Goal: Task Accomplishment & Management: Manage account settings

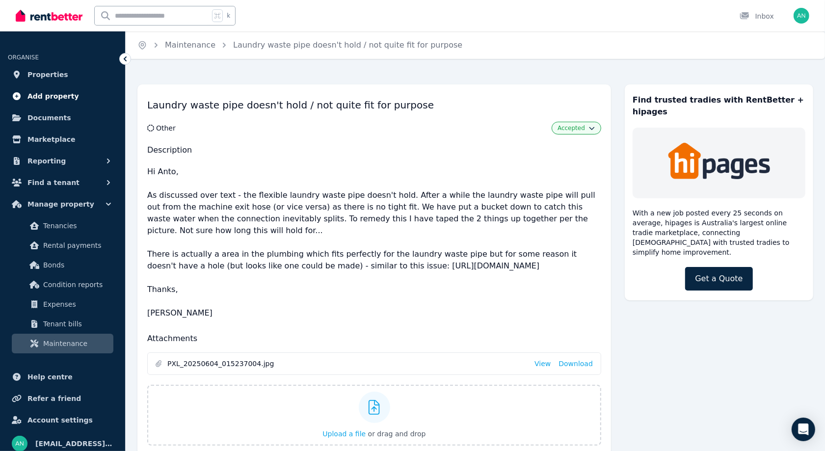
click at [56, 98] on span "Add property" at bounding box center [53, 96] width 52 height 12
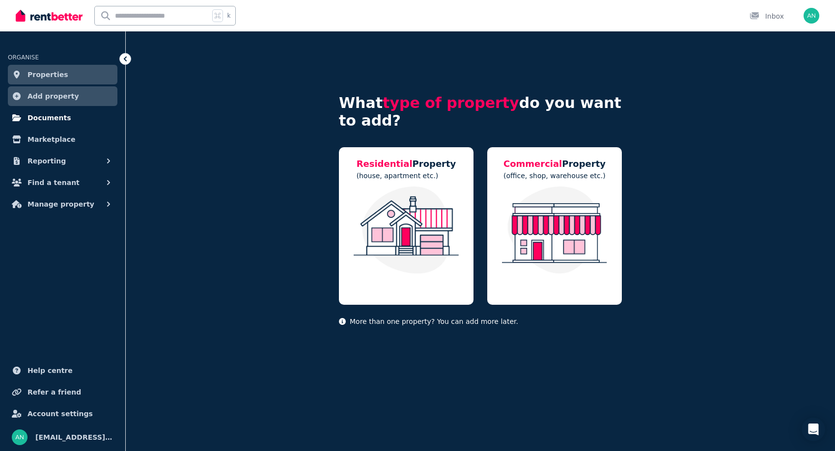
click at [52, 120] on span "Documents" at bounding box center [49, 118] width 44 height 12
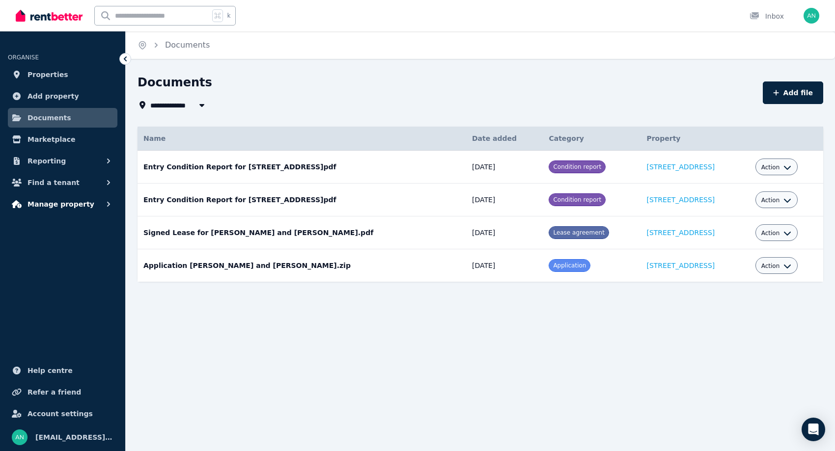
click at [70, 206] on span "Manage property" at bounding box center [60, 204] width 67 height 12
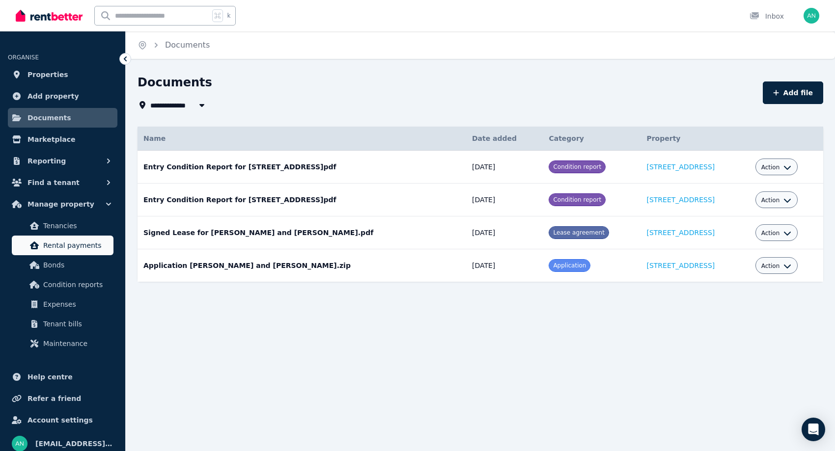
click at [68, 243] on span "Rental payments" at bounding box center [76, 246] width 66 height 12
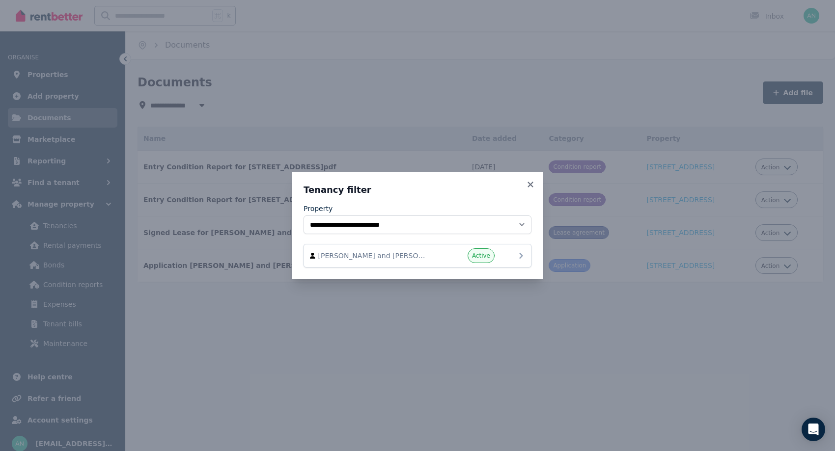
click at [432, 246] on div "[PERSON_NAME] and [PERSON_NAME] Active" at bounding box center [417, 256] width 228 height 24
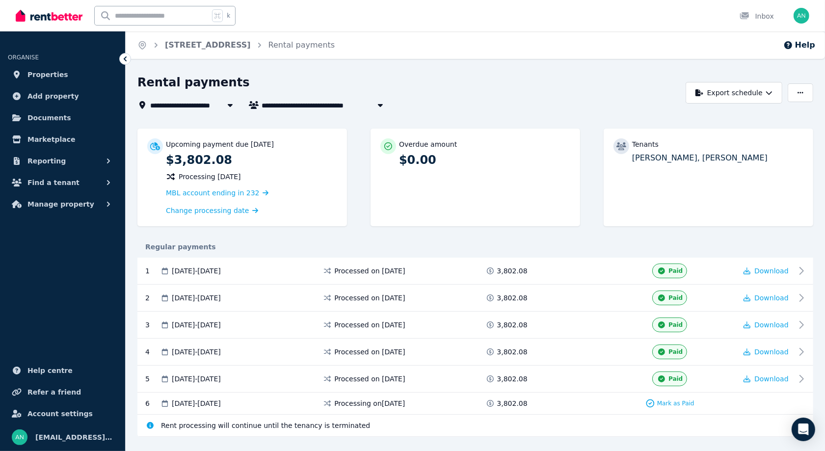
scroll to position [17, 0]
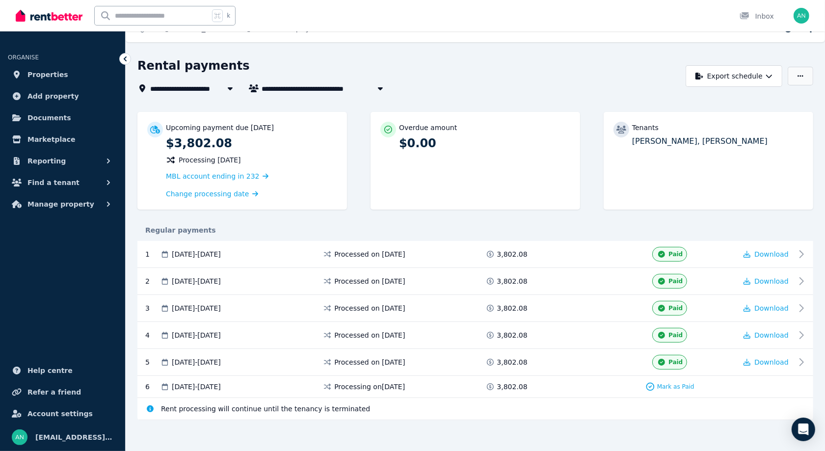
click at [798, 73] on icon "button" at bounding box center [801, 76] width 6 height 7
click at [774, 98] on div "Adjust Rent" at bounding box center [767, 100] width 82 height 10
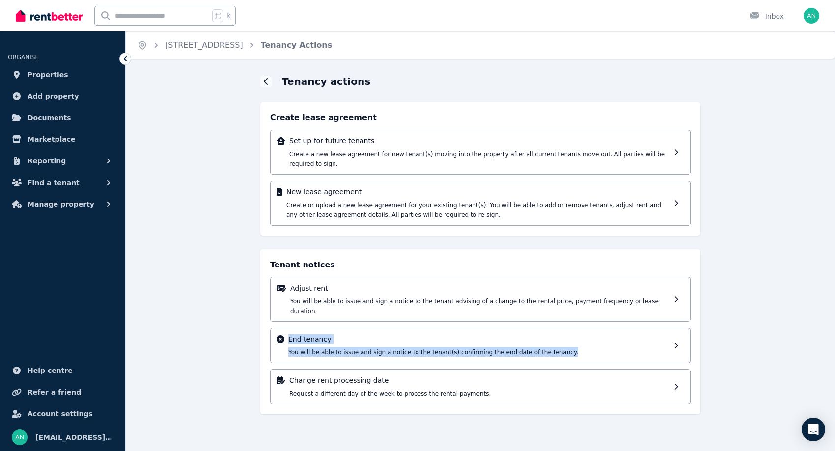
drag, startPoint x: 378, startPoint y: 347, endPoint x: 188, endPoint y: 320, distance: 191.9
click at [188, 320] on div "Tenancy actions Create lease agreement Set up for future tenants Create a new l…" at bounding box center [480, 253] width 709 height 357
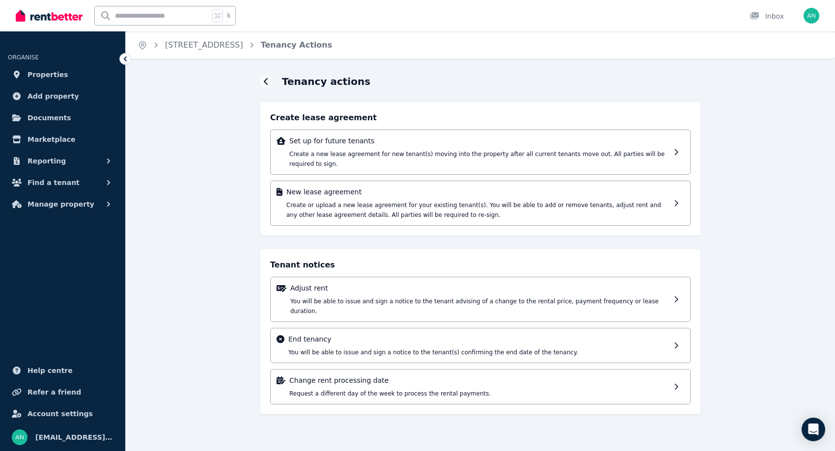
click at [188, 320] on div "Tenancy actions Create lease agreement Set up for future tenants Create a new l…" at bounding box center [480, 253] width 709 height 357
click at [384, 334] on p "End tenancy" at bounding box center [478, 339] width 381 height 10
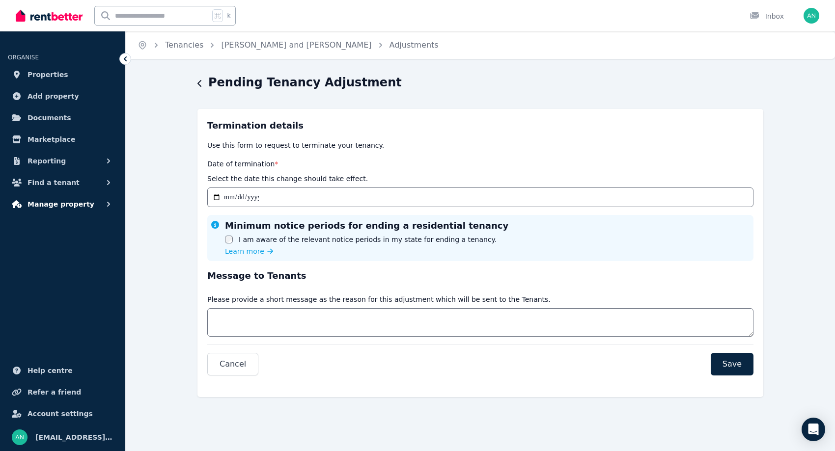
click at [61, 207] on span "Manage property" at bounding box center [60, 204] width 67 height 12
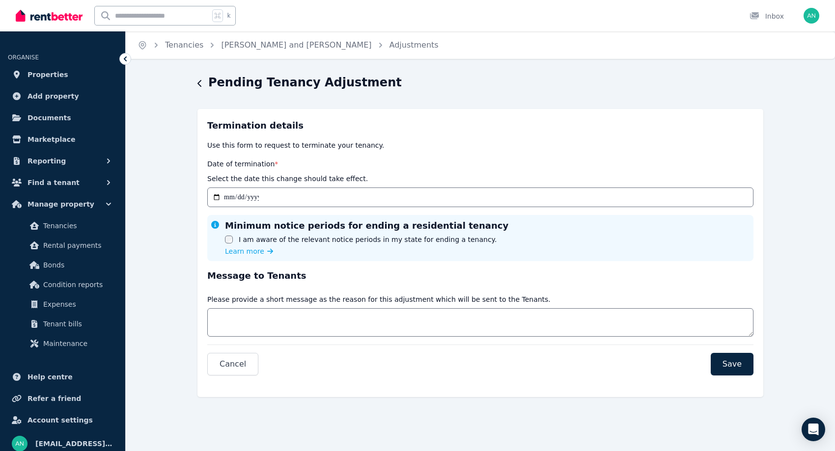
click at [198, 87] on icon "button" at bounding box center [199, 84] width 5 height 8
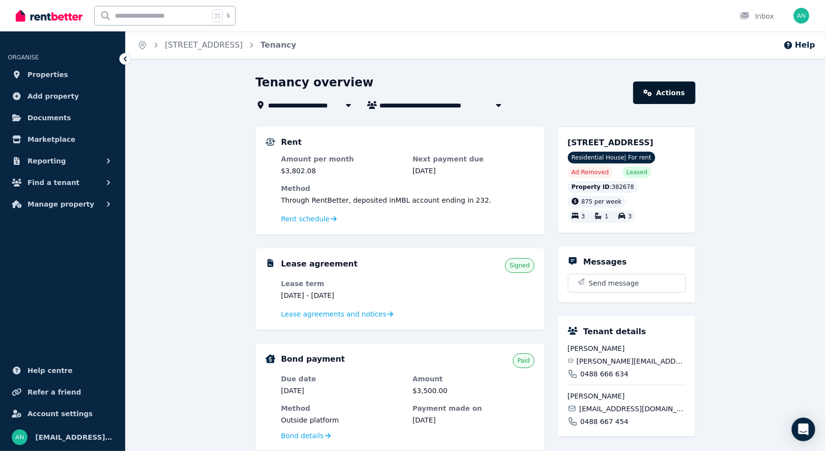
click at [683, 99] on link "Actions" at bounding box center [664, 92] width 62 height 23
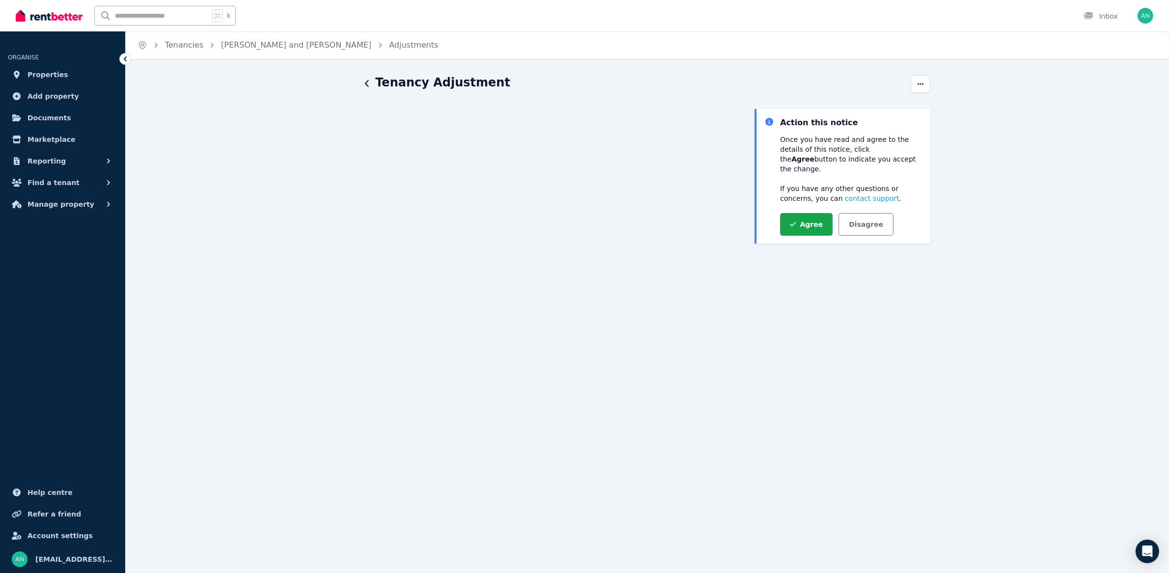
scroll to position [118, 0]
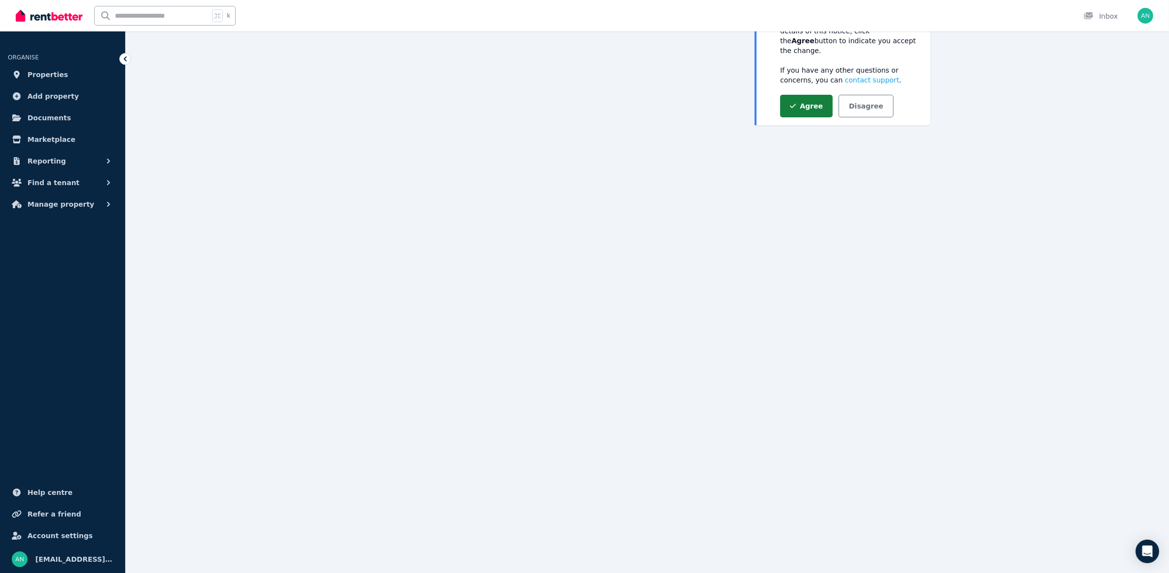
click at [811, 99] on button "Agree" at bounding box center [806, 106] width 53 height 23
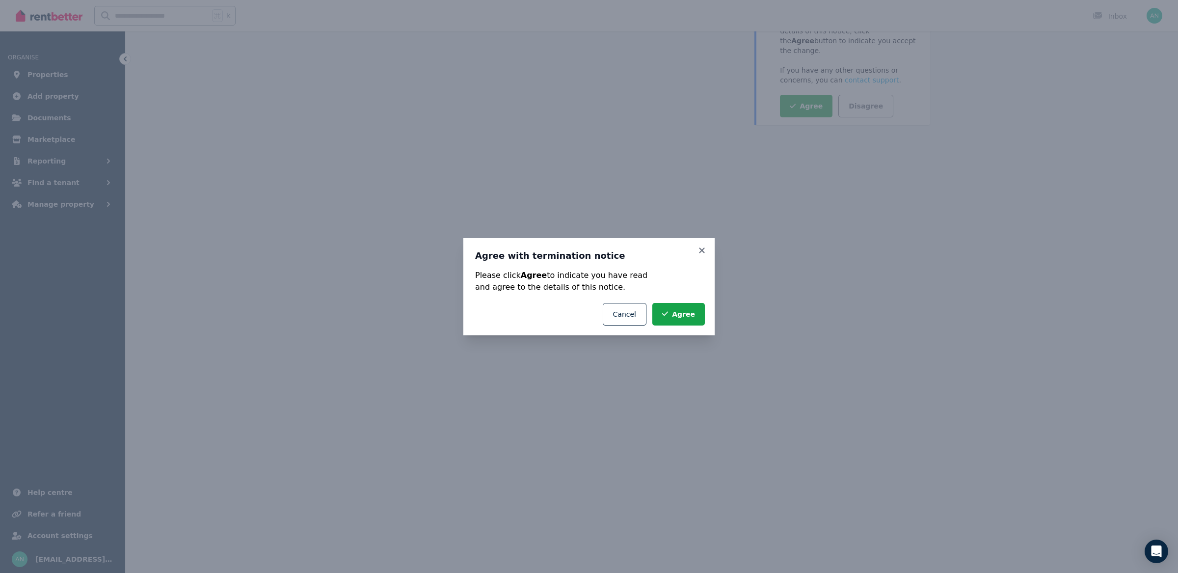
click at [701, 252] on icon at bounding box center [702, 250] width 10 height 9
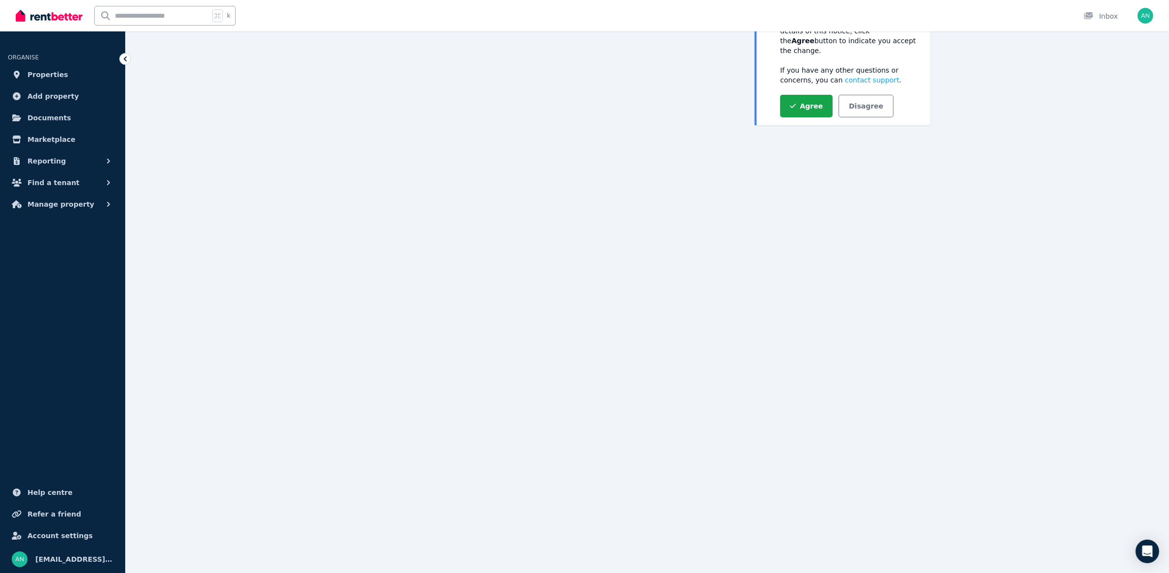
scroll to position [0, 0]
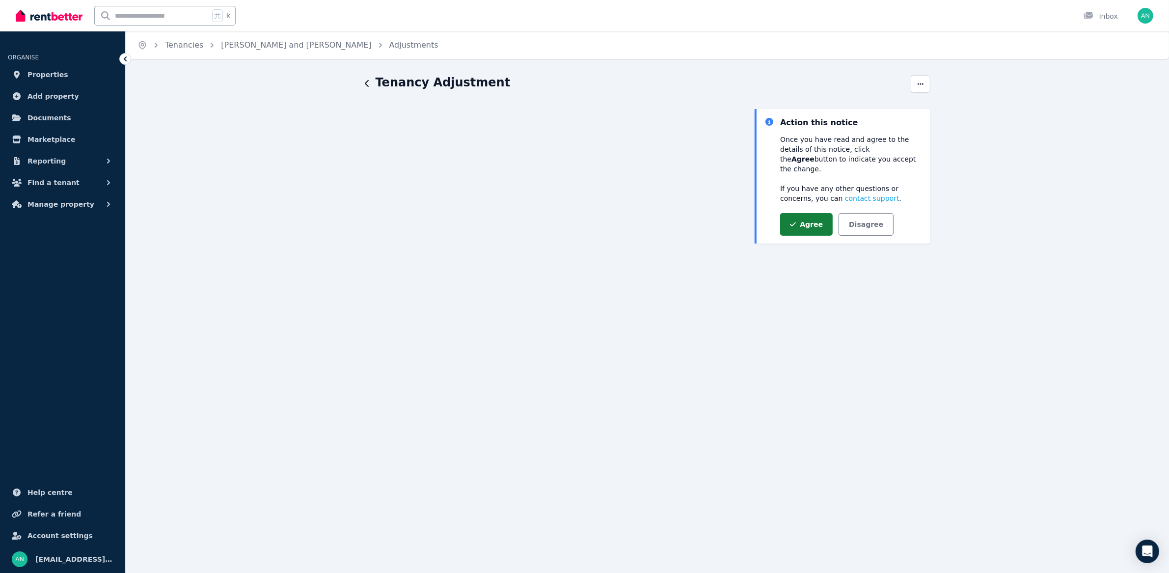
click at [810, 219] on button "Agree" at bounding box center [806, 224] width 53 height 23
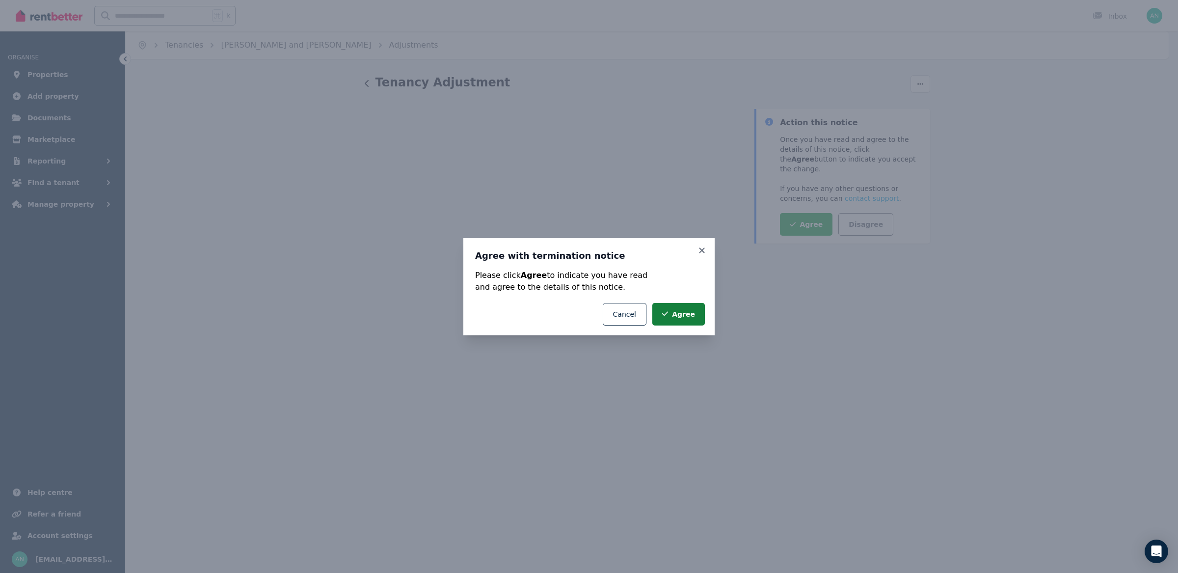
click at [678, 313] on button "Agree" at bounding box center [678, 314] width 53 height 23
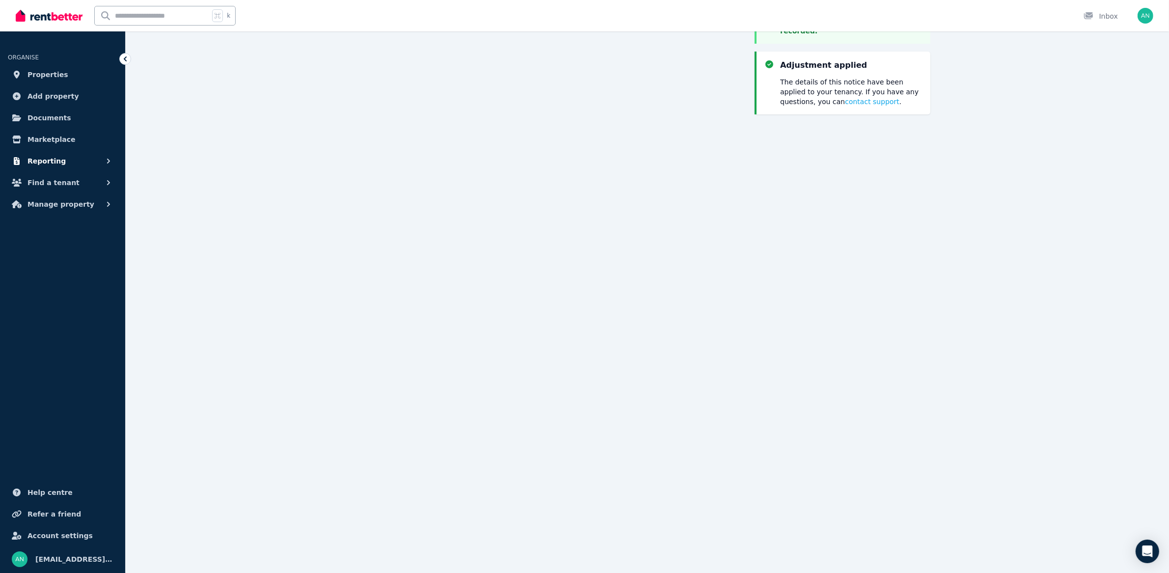
scroll to position [58, 0]
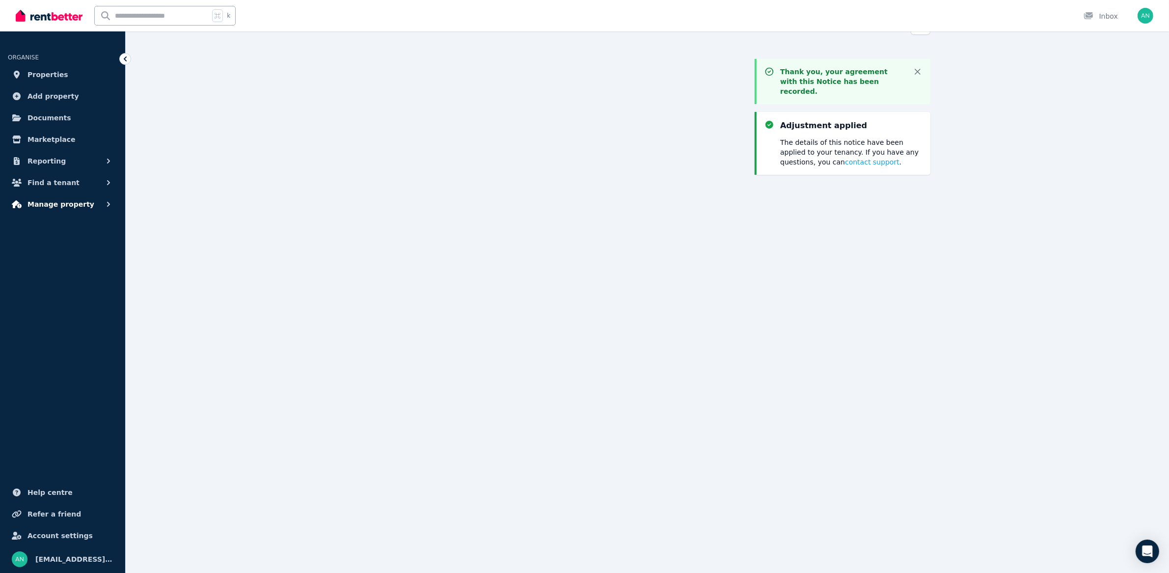
click at [63, 201] on span "Manage property" at bounding box center [60, 204] width 67 height 12
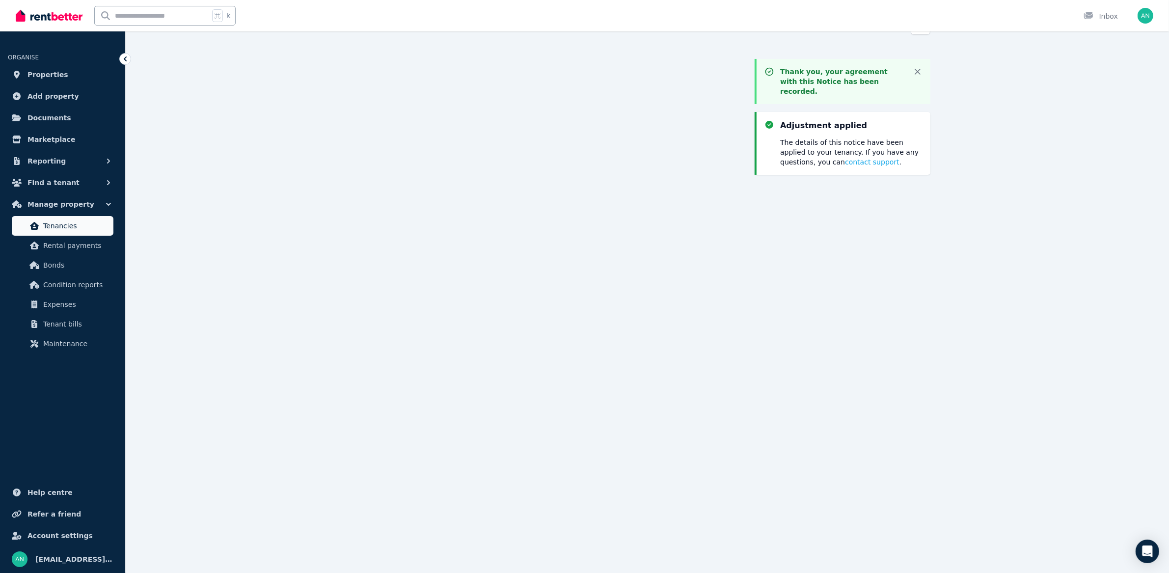
click at [88, 228] on span "Tenancies" at bounding box center [76, 226] width 66 height 12
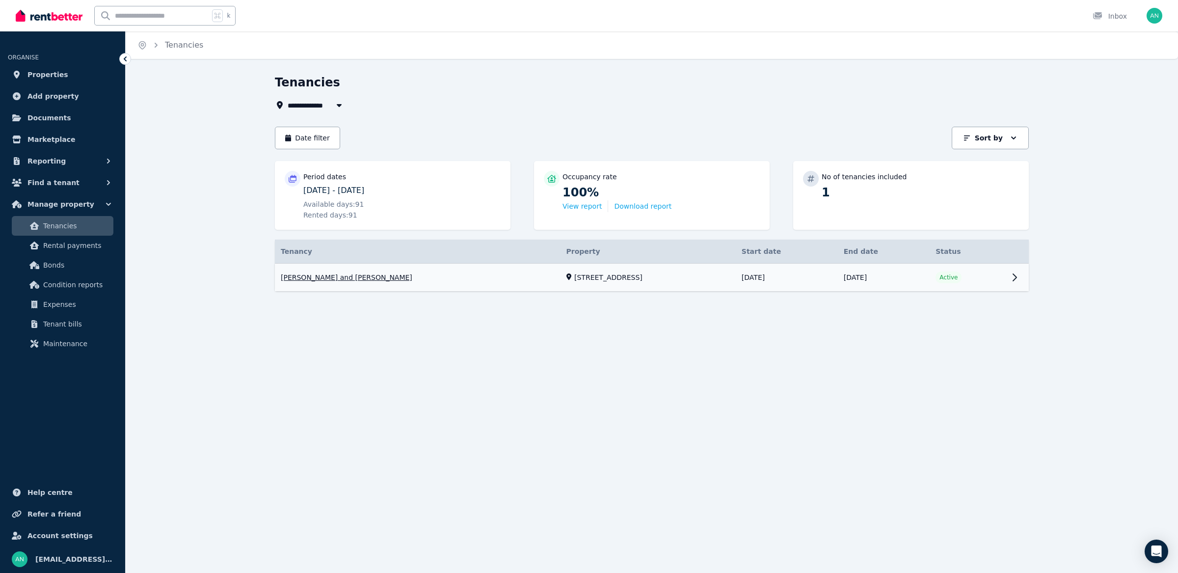
click at [442, 283] on link "View property details" at bounding box center [652, 278] width 754 height 28
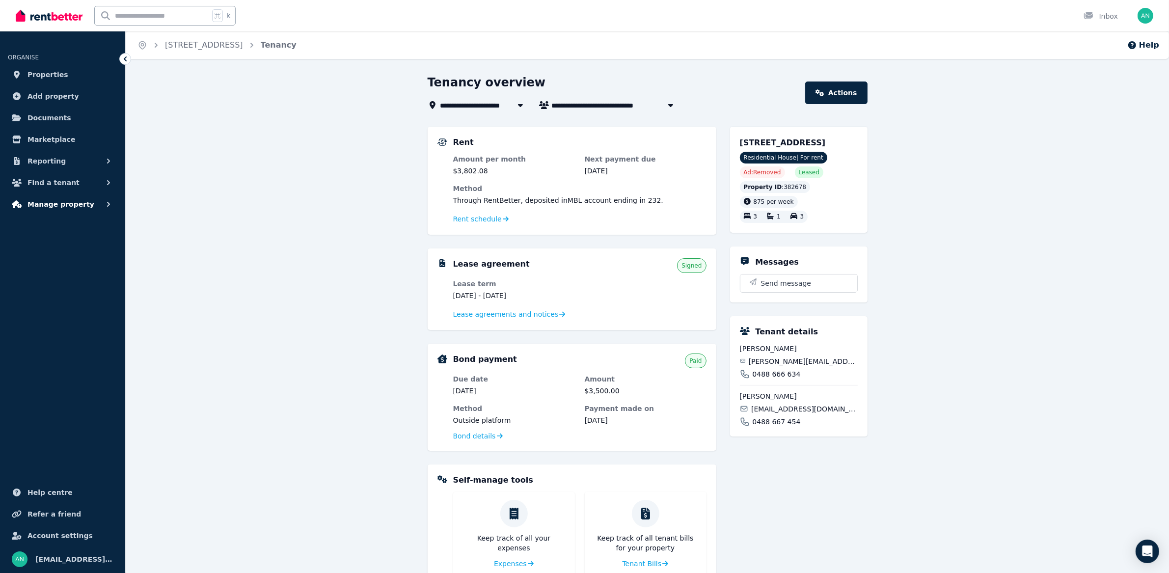
click at [55, 200] on span "Manage property" at bounding box center [60, 204] width 67 height 12
click at [68, 248] on span "Rental payments" at bounding box center [76, 246] width 66 height 12
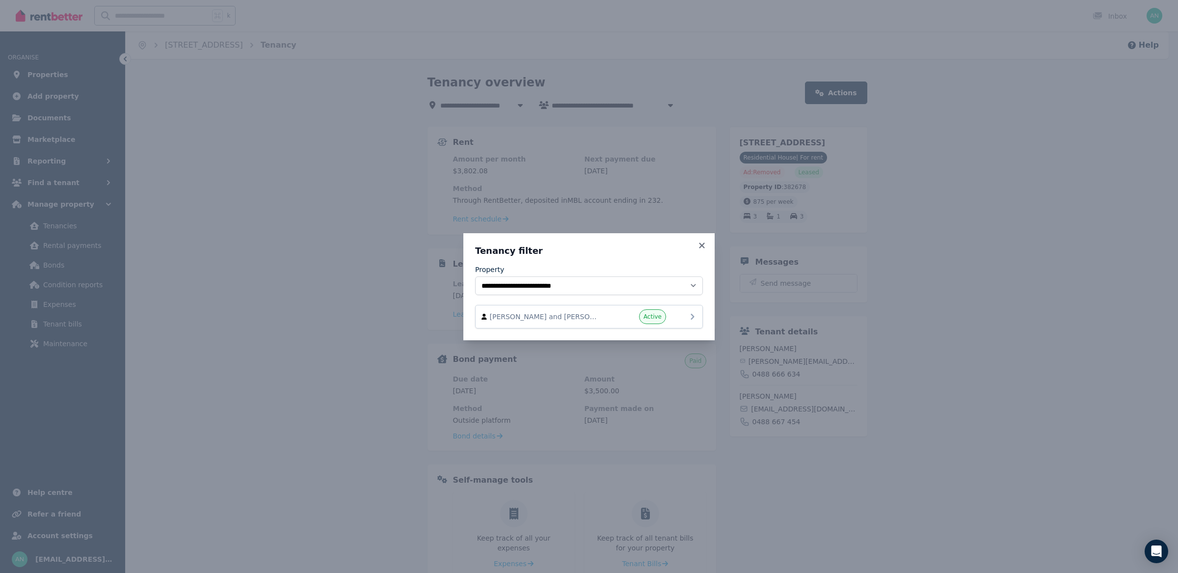
click at [581, 318] on span "[PERSON_NAME] and [PERSON_NAME]" at bounding box center [546, 317] width 112 height 10
